Goal: Task Accomplishment & Management: Complete application form

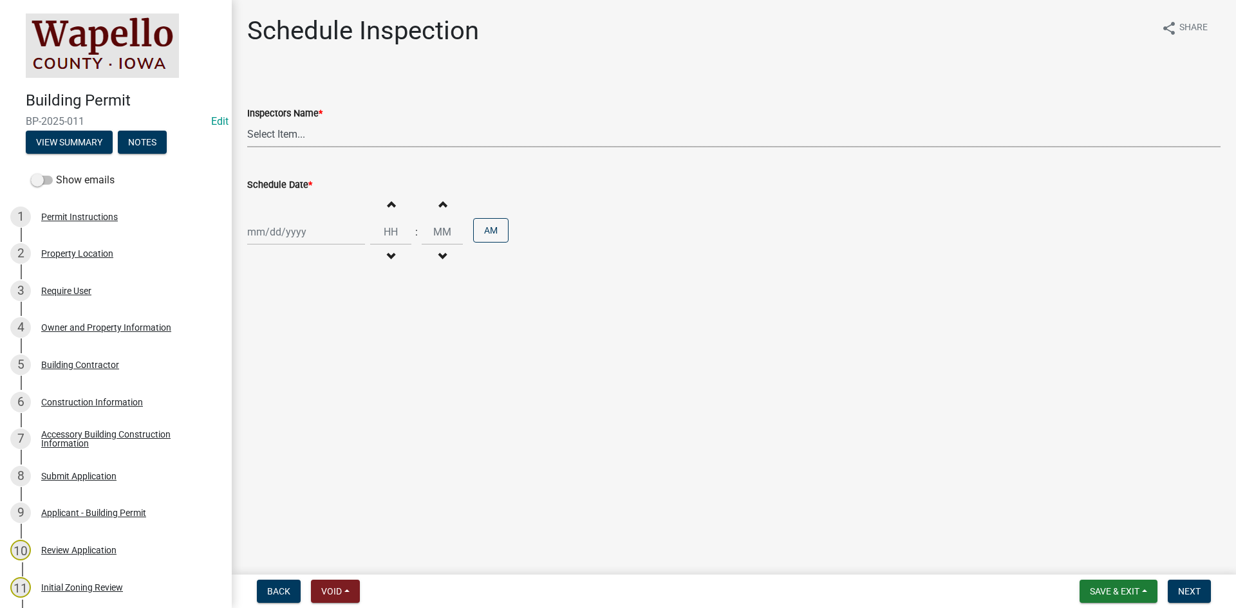
click at [304, 132] on select "Select Item... JhamannWC ([PERSON_NAME])" at bounding box center [733, 134] width 973 height 26
select select "408f09a4-2532-4d1e-9bea-eda4bc62749f"
click at [247, 121] on select "Select Item... JhamannWC ([PERSON_NAME])" at bounding box center [733, 134] width 973 height 26
click at [304, 232] on div at bounding box center [306, 232] width 118 height 26
select select "9"
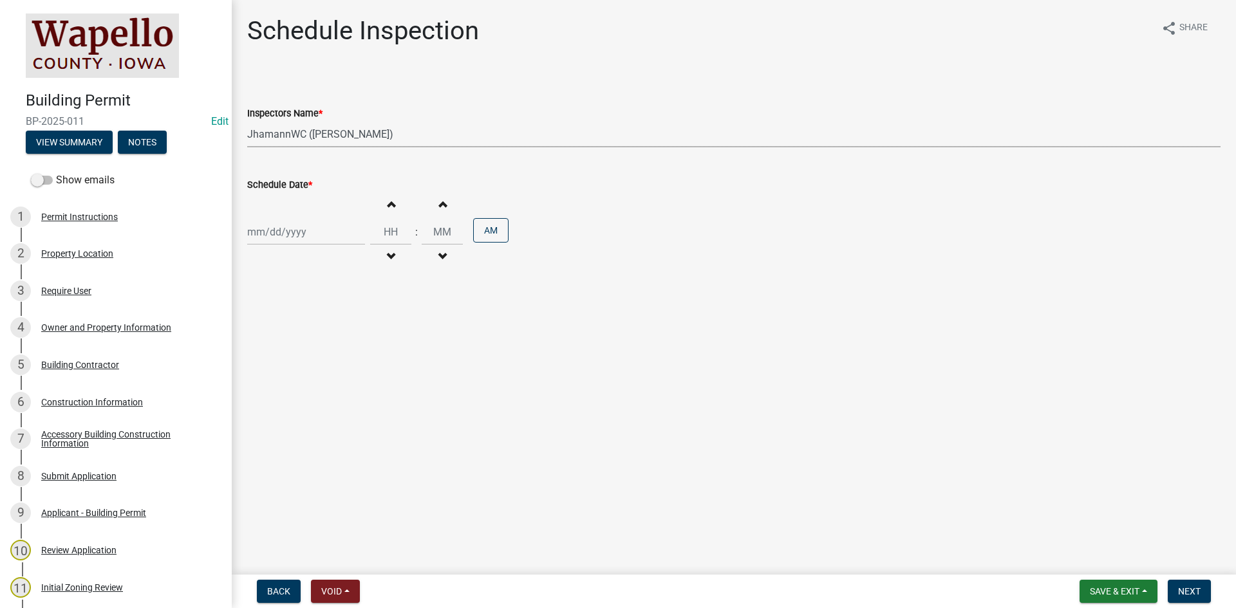
select select "2025"
click at [280, 339] on div "16" at bounding box center [280, 341] width 21 height 21
type input "[DATE]"
click at [392, 207] on button "Increment hours" at bounding box center [390, 203] width 27 height 23
type input "01"
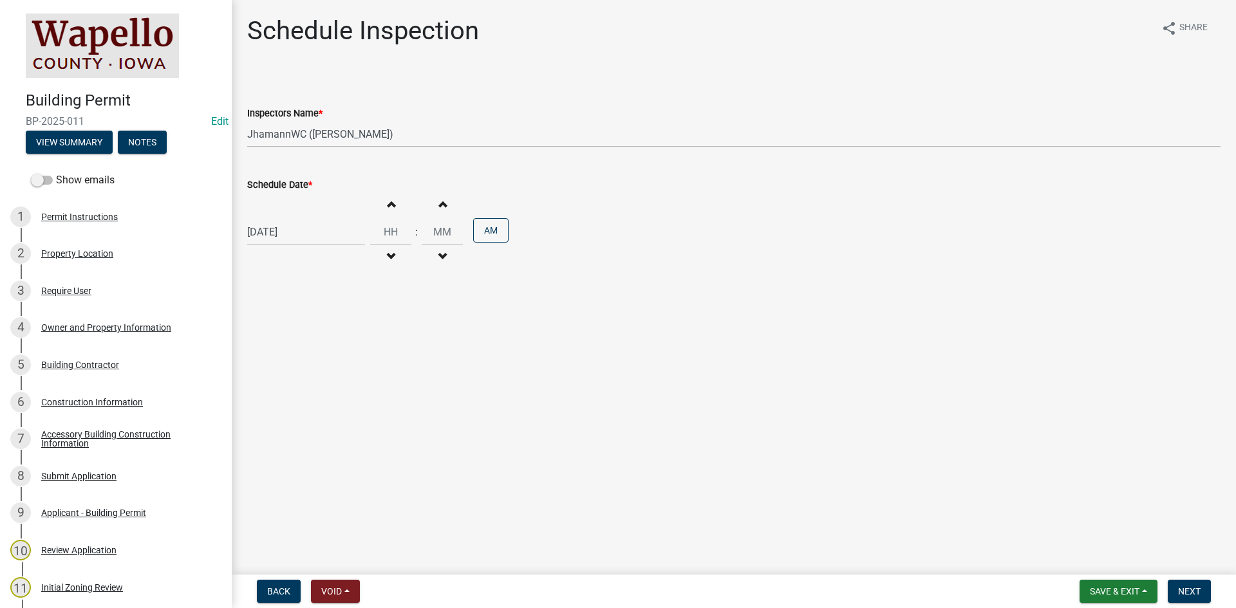
type input "00"
click at [392, 256] on button "Decrement hours" at bounding box center [390, 256] width 27 height 23
click at [391, 256] on button "Decrement hours" at bounding box center [390, 256] width 27 height 23
type input "10"
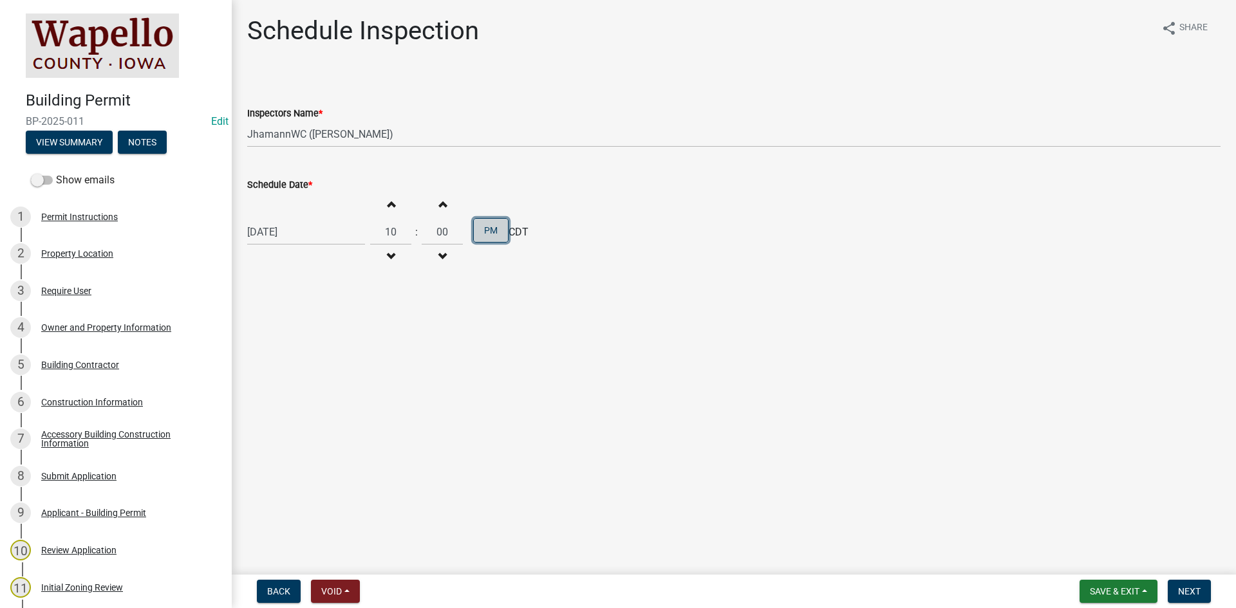
click at [498, 234] on button "PM" at bounding box center [490, 230] width 35 height 24
click at [1120, 589] on span "Save & Exit" at bounding box center [1115, 591] width 50 height 10
click at [1086, 553] on button "Save & Exit" at bounding box center [1105, 558] width 103 height 31
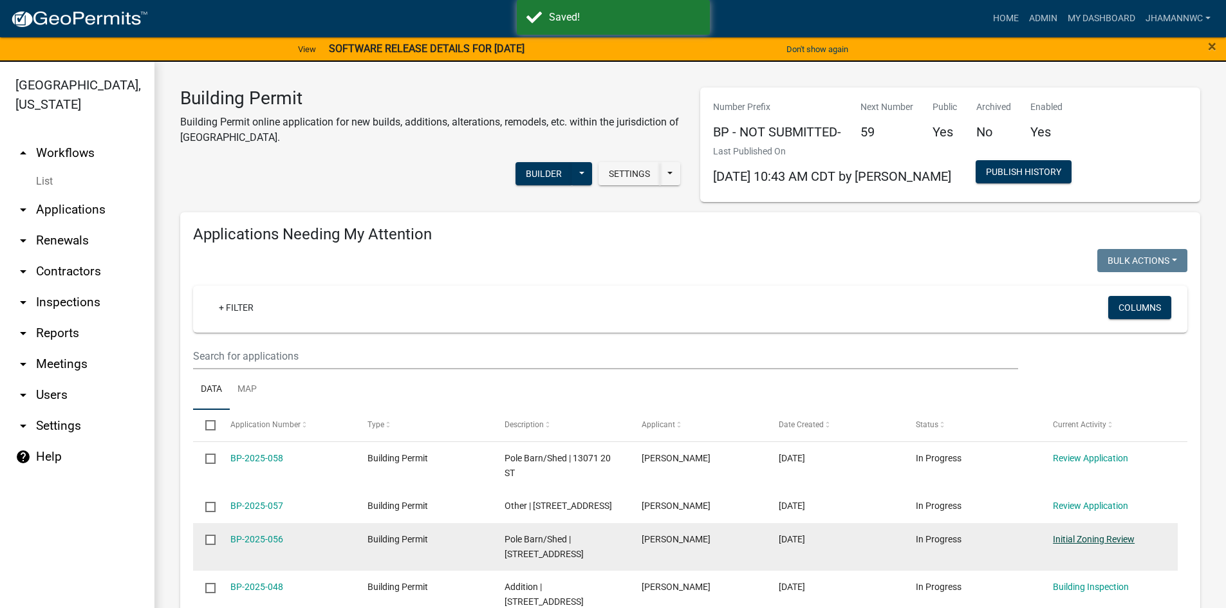
select select "3: 100"
